Goal: Information Seeking & Learning: Learn about a topic

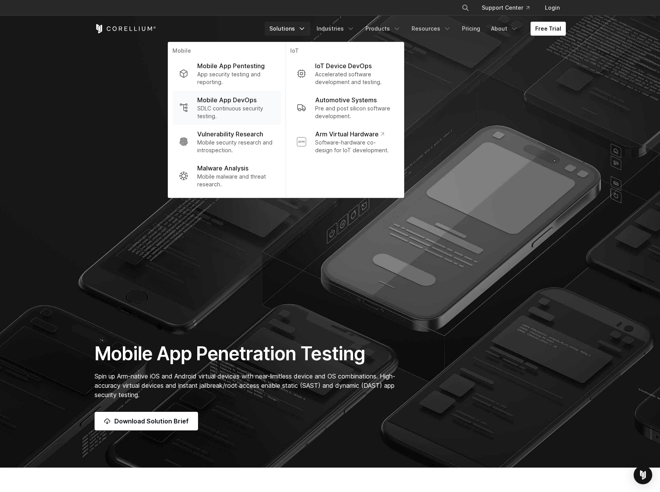
click at [245, 99] on p "Mobile App DevOps" at bounding box center [226, 99] width 59 height 9
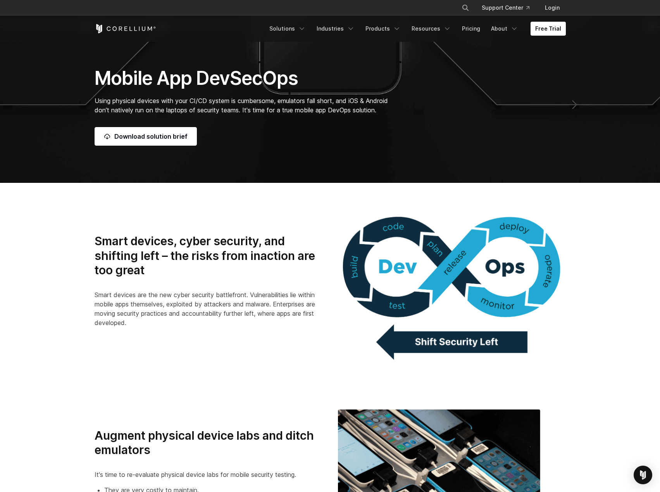
scroll to position [285, 0]
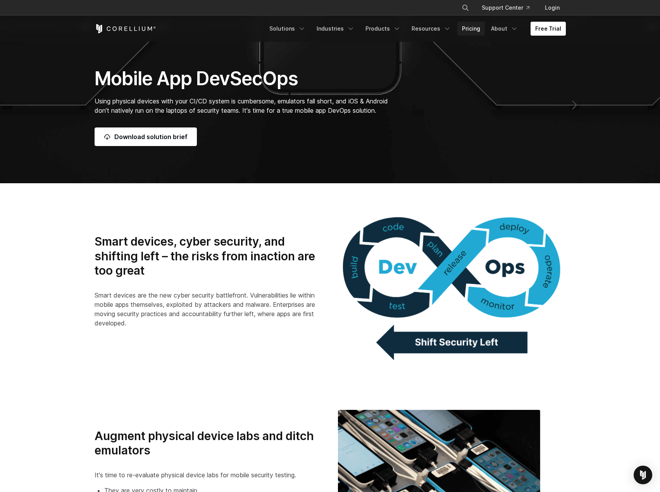
click at [476, 33] on link "Pricing" at bounding box center [471, 29] width 28 height 14
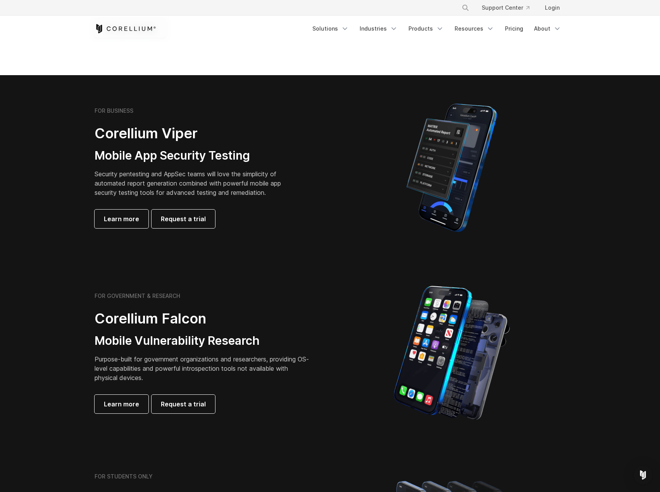
scroll to position [124, 0]
click at [113, 224] on link "Learn more" at bounding box center [122, 219] width 54 height 19
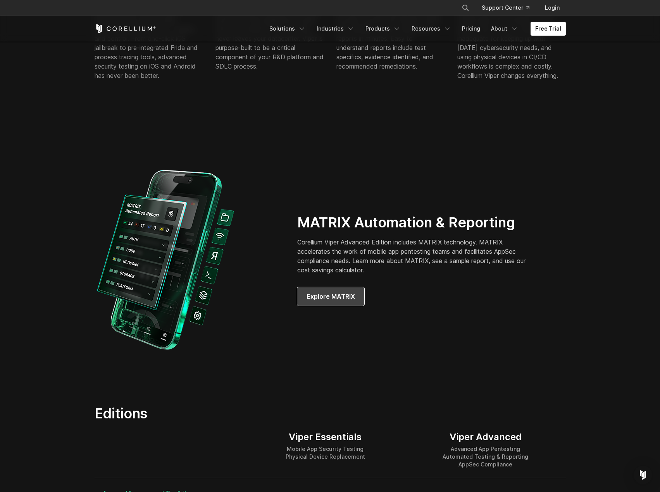
scroll to position [587, 0]
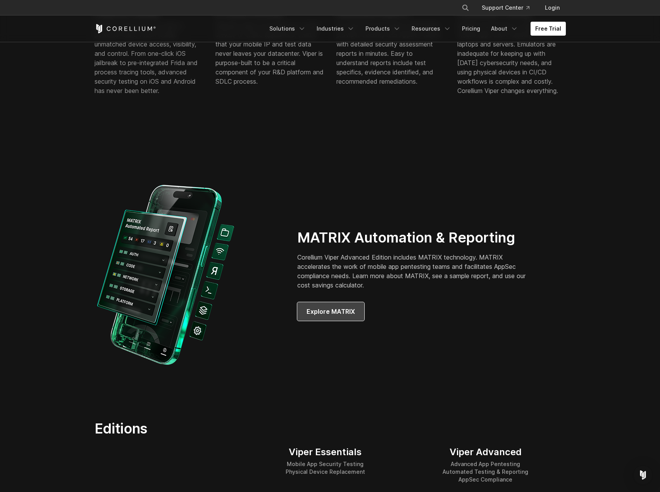
click at [358, 313] on link "Explore MATRIX" at bounding box center [330, 311] width 67 height 19
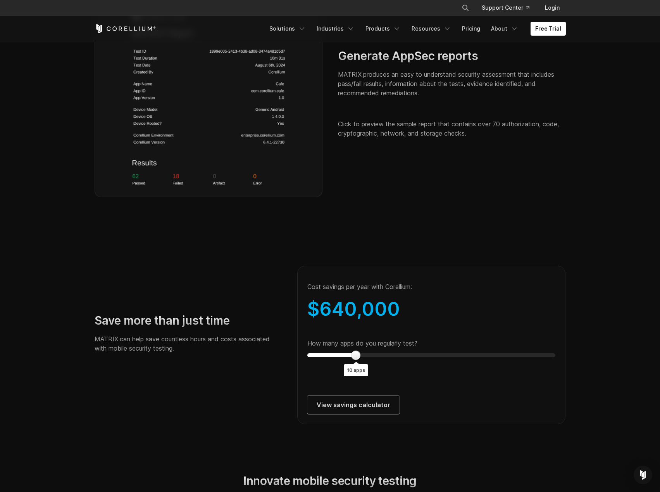
scroll to position [1204, 0]
type input "**"
click at [406, 360] on div at bounding box center [404, 354] width 9 height 9
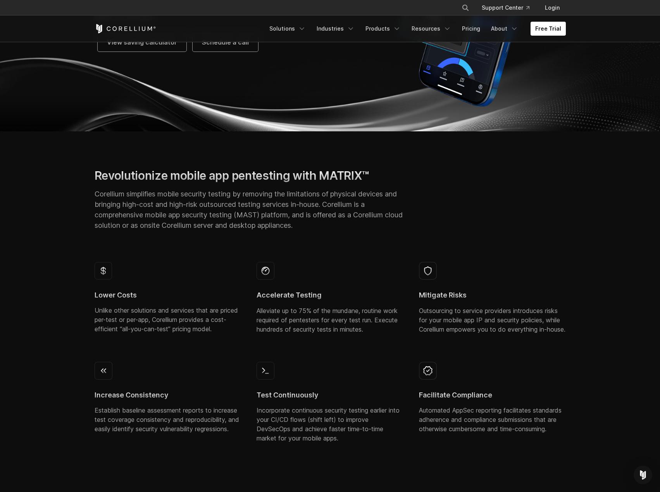
scroll to position [0, 0]
